Goal: Transaction & Acquisition: Purchase product/service

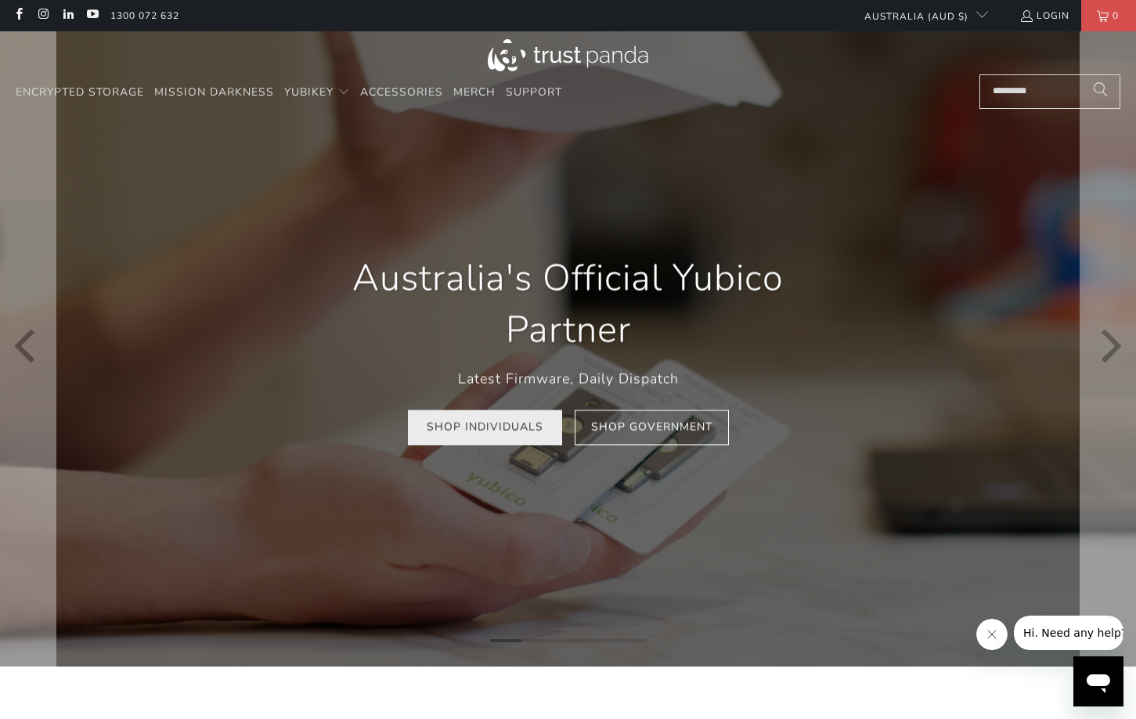
click at [531, 439] on link "Shop Individuals" at bounding box center [485, 427] width 154 height 35
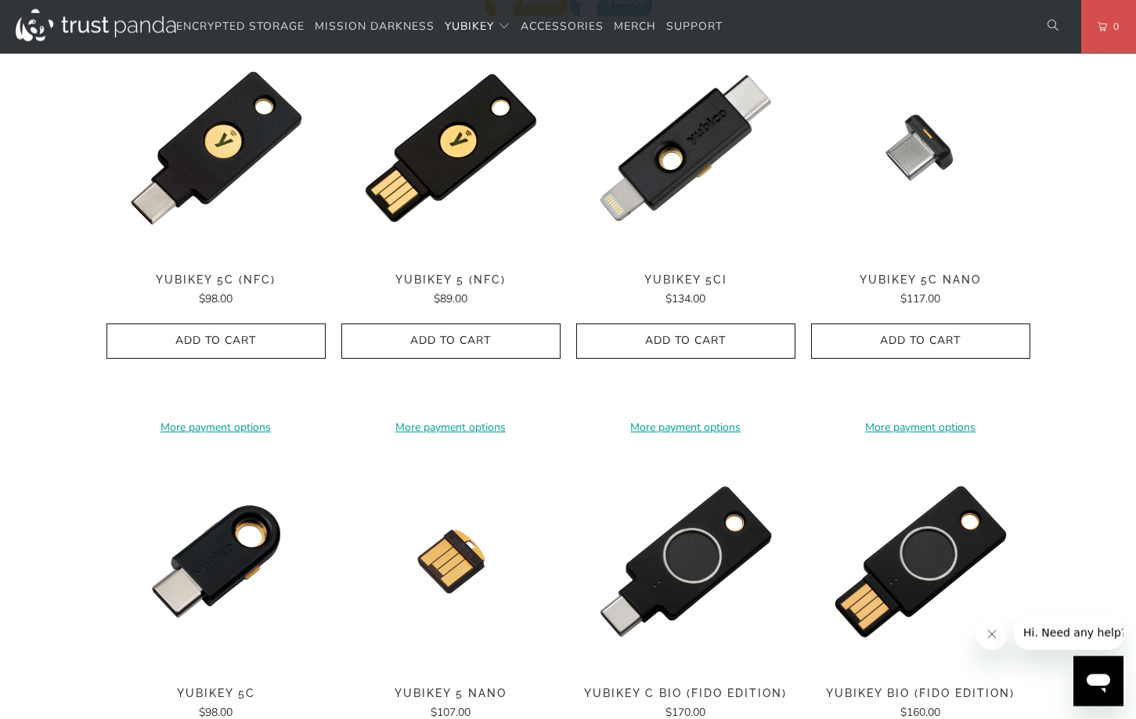
scroll to position [799, 0]
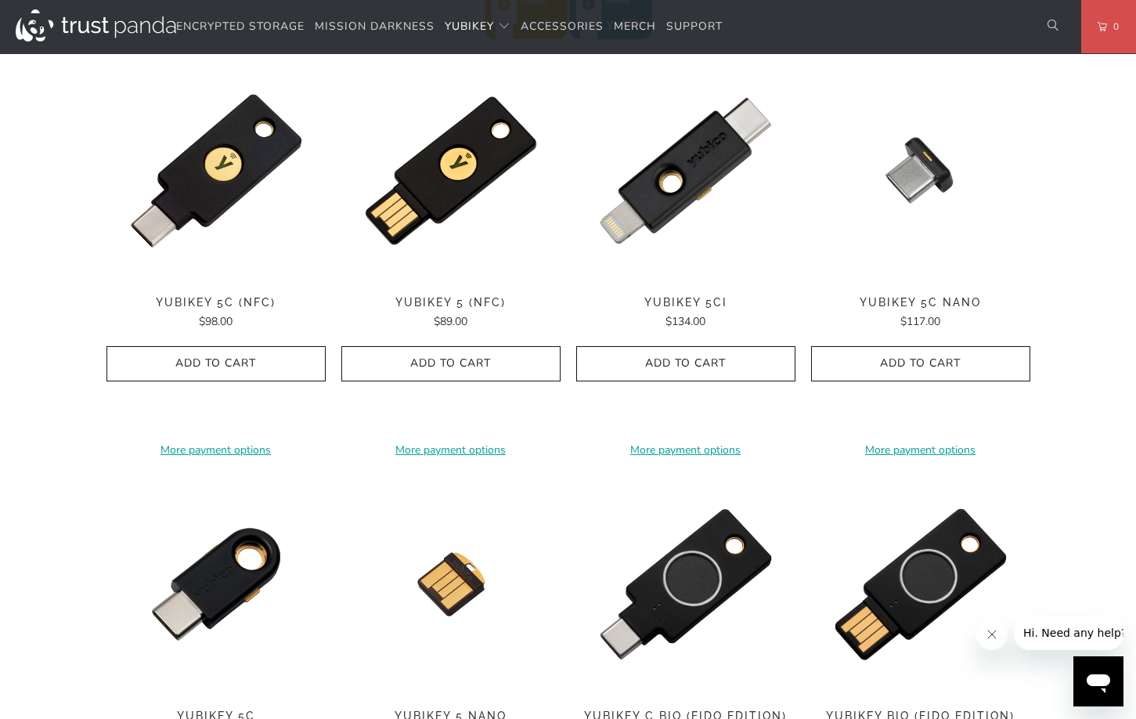
click at [1091, 250] on div "Home / YubiKey for Businesses and Professionals YubiKey 5 Series Multi-protocol…" at bounding box center [568, 323] width 1136 height 2007
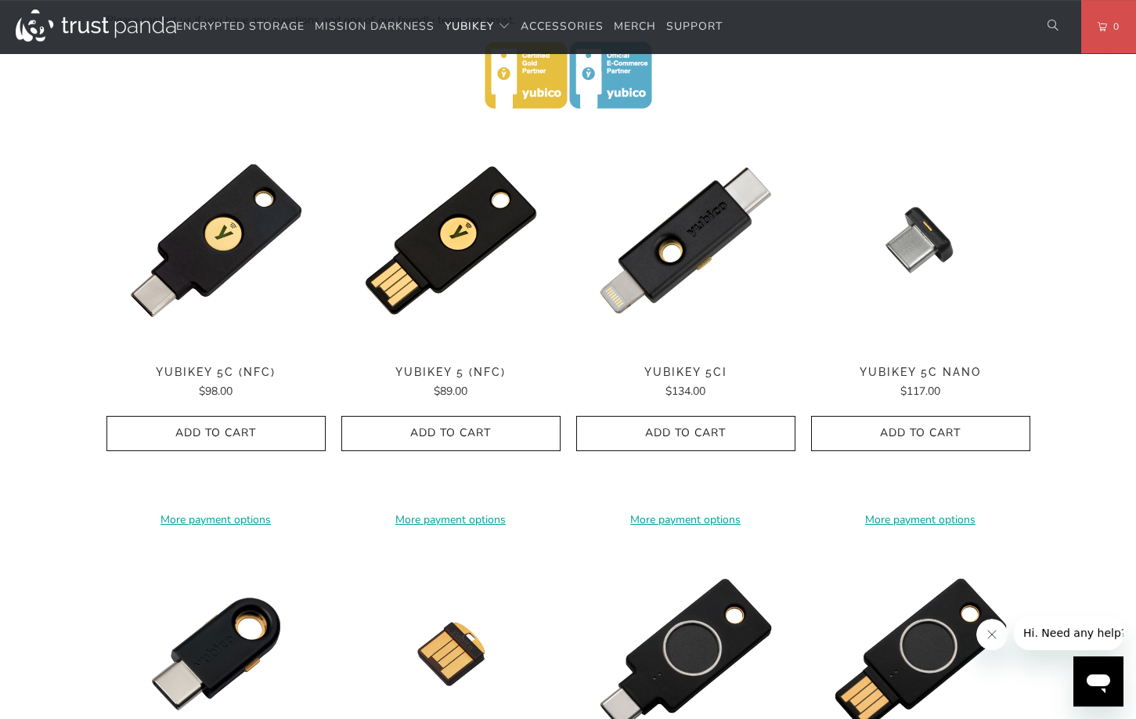
scroll to position [719, 0]
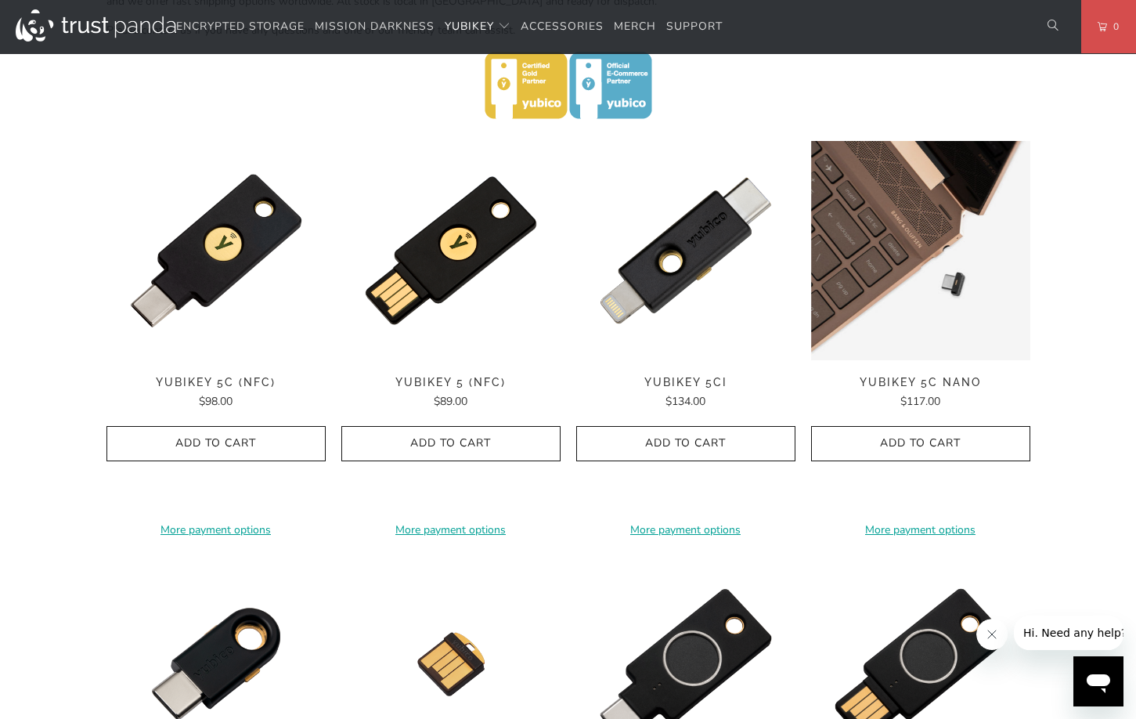
click at [988, 300] on img at bounding box center [920, 250] width 219 height 219
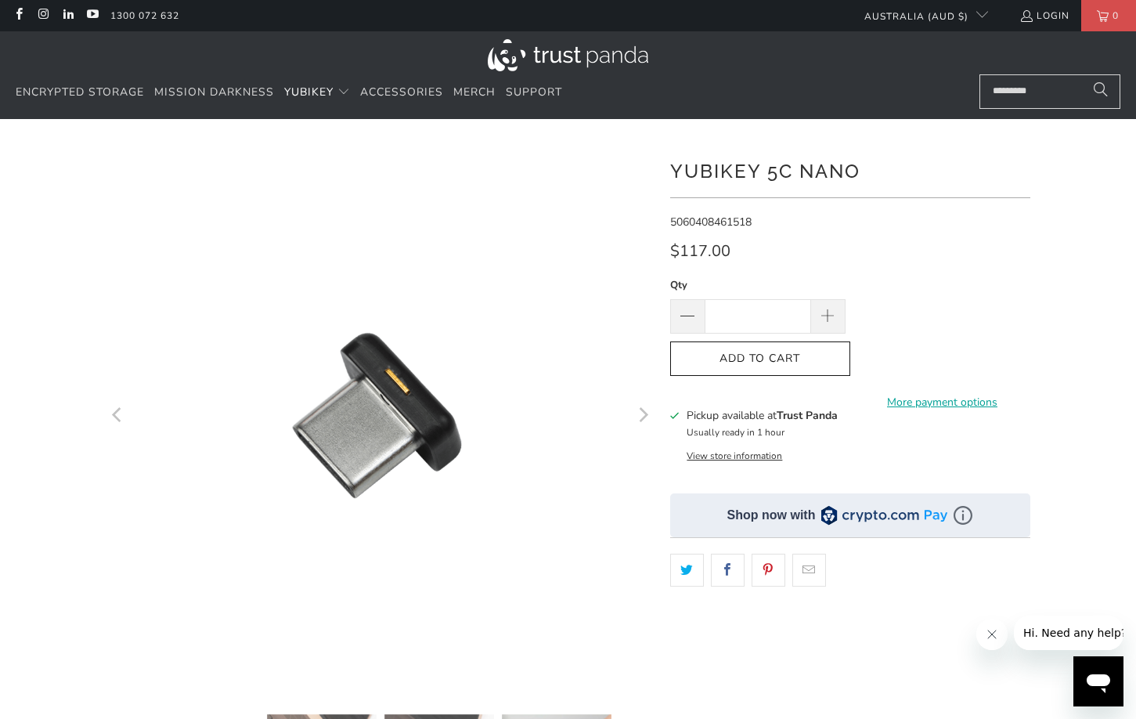
click at [863, 520] on img at bounding box center [885, 515] width 126 height 22
drag, startPoint x: 1023, startPoint y: 526, endPoint x: 821, endPoint y: 518, distance: 202.2
click at [821, 518] on div "Shop now with" at bounding box center [850, 515] width 360 height 44
click at [822, 518] on img at bounding box center [885, 515] width 126 height 22
click at [985, 455] on div "Pickup available at Trust Panda Usually ready in 1 hour View store information" at bounding box center [850, 434] width 360 height 54
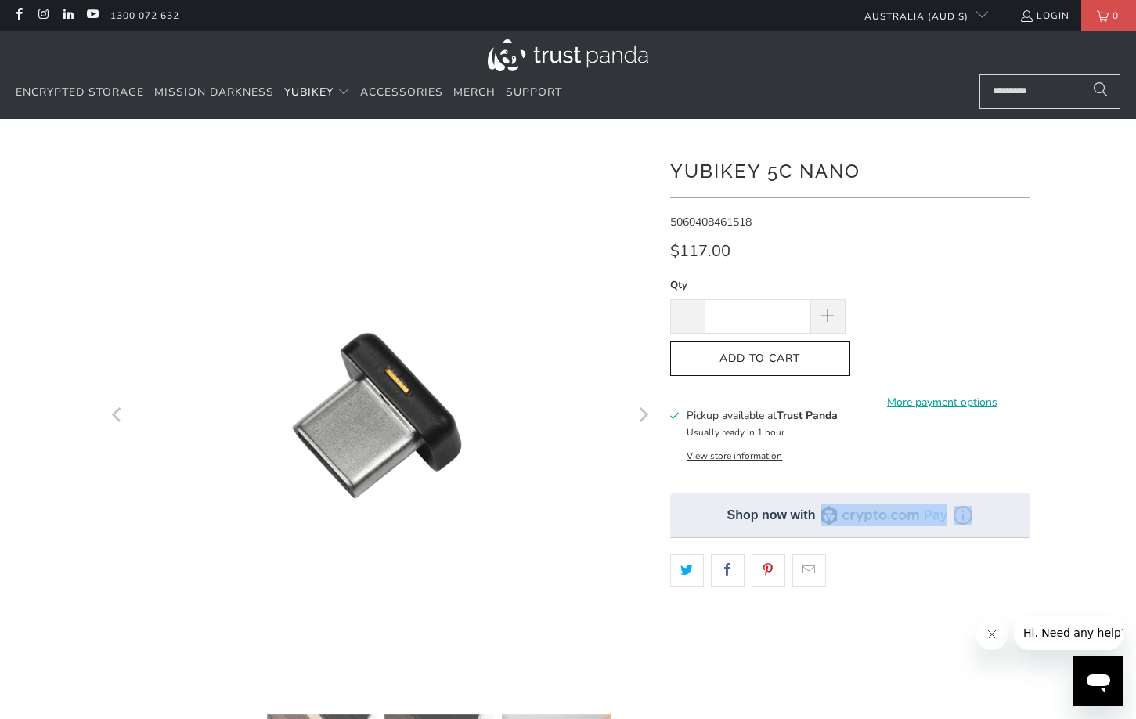
drag, startPoint x: 998, startPoint y: 511, endPoint x: 823, endPoint y: 508, distance: 174.7
click at [823, 508] on div "Shop now with" at bounding box center [850, 515] width 360 height 44
click at [823, 508] on img at bounding box center [885, 515] width 126 height 22
click at [1024, 522] on div "Shop now with" at bounding box center [850, 515] width 360 height 44
click at [962, 522] on img at bounding box center [963, 515] width 19 height 19
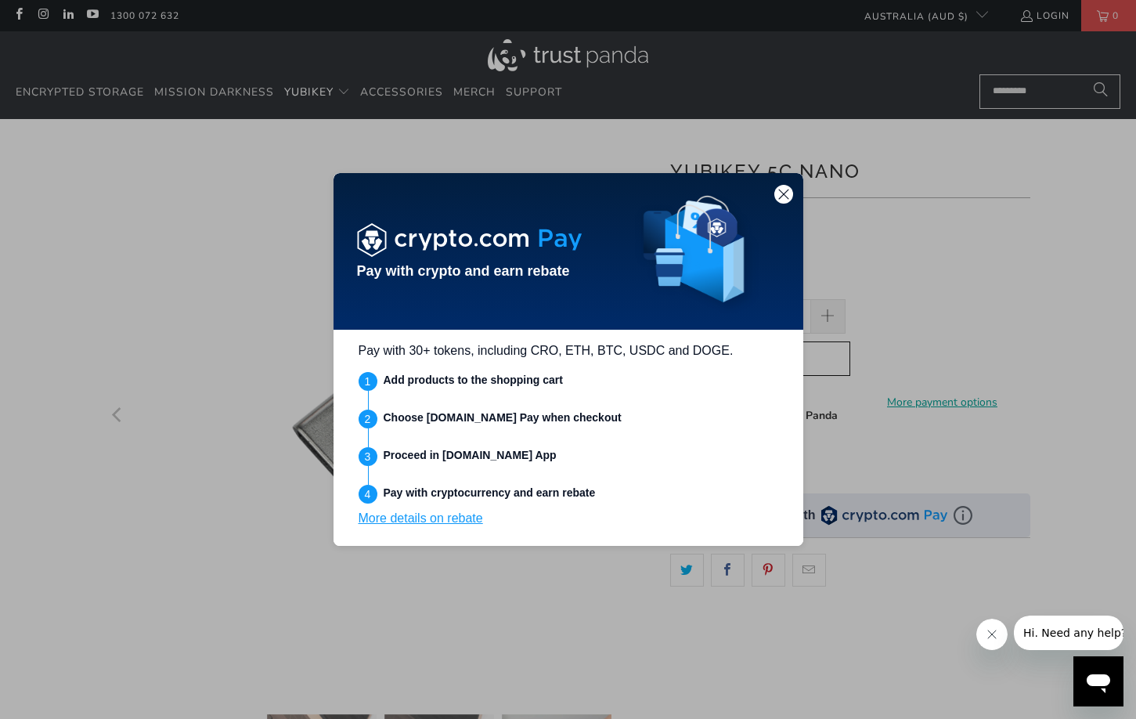
click at [768, 192] on div "Pay with crypto and earn rebate" at bounding box center [569, 251] width 470 height 157
click at [786, 197] on img at bounding box center [784, 194] width 14 height 14
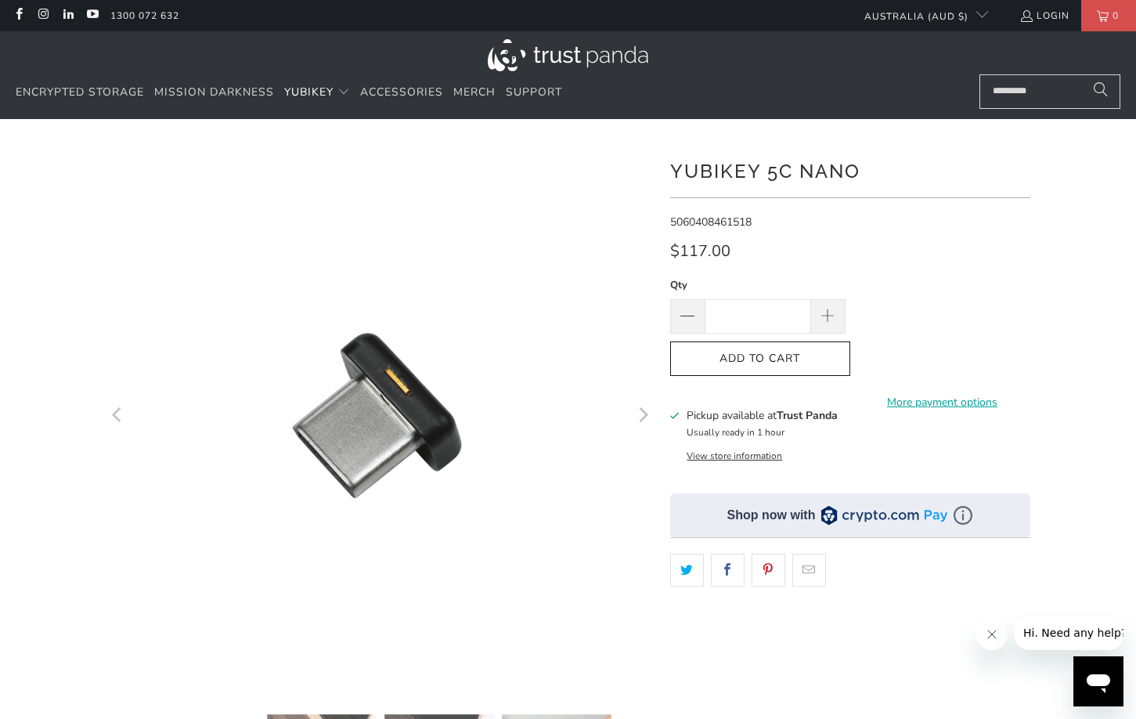
click at [858, 350] on shop-pay-wallet-button at bounding box center [856, 349] width 3 height 15
